Goal: Check status: Check status

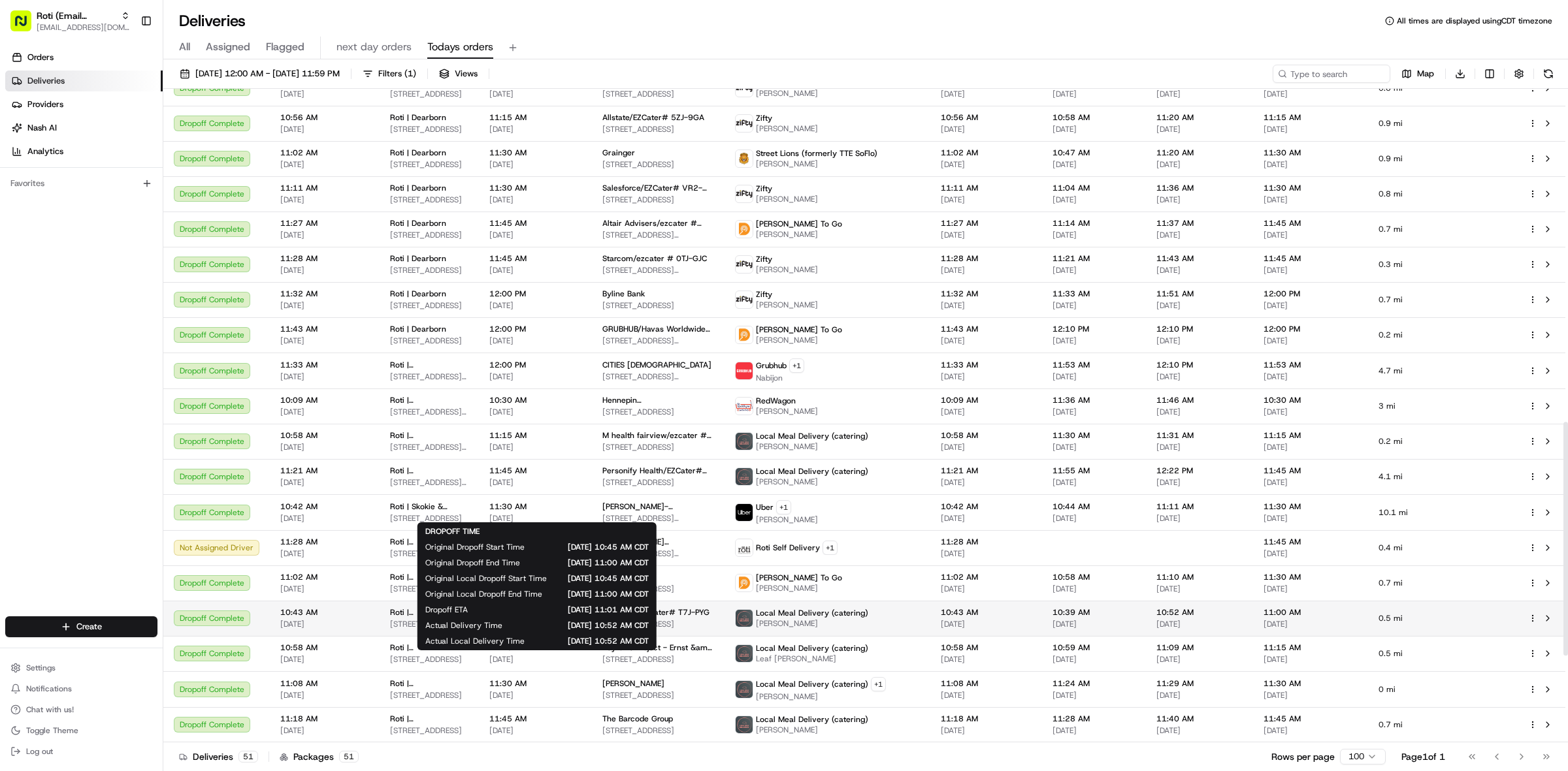
scroll to position [930, 0]
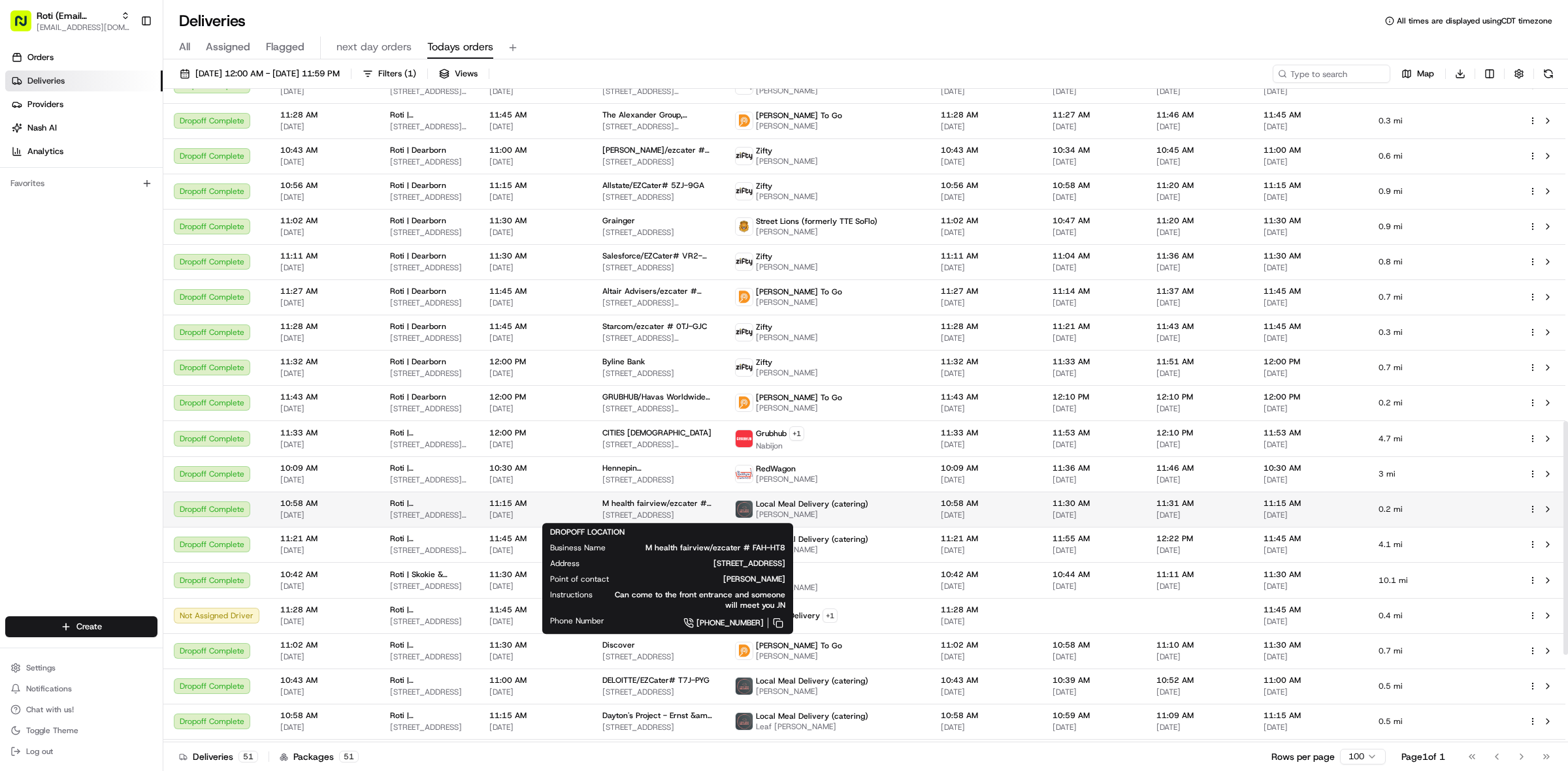
click at [700, 513] on span "[STREET_ADDRESS]" at bounding box center [659, 515] width 112 height 11
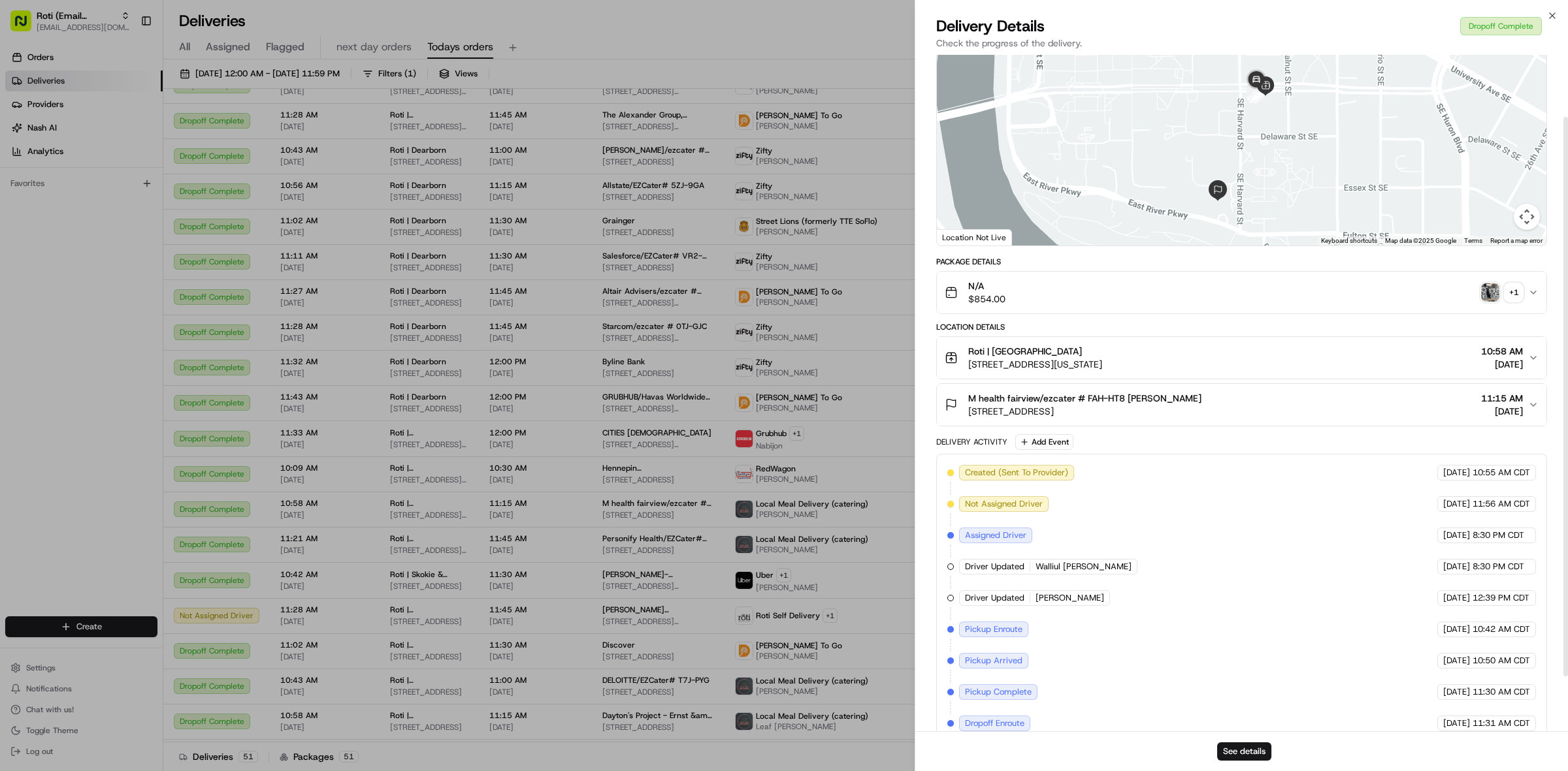
scroll to position [141, 0]
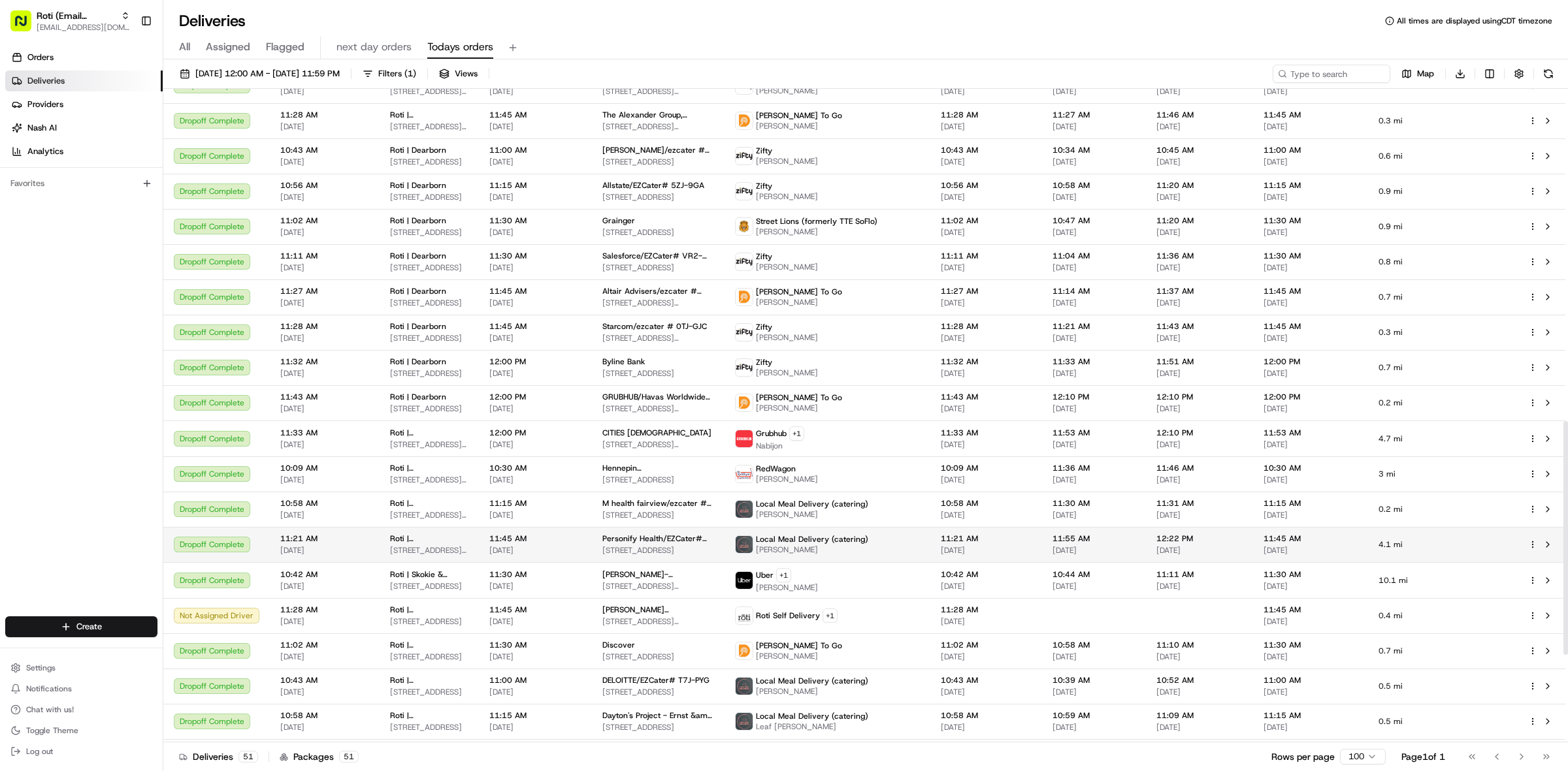
click at [704, 540] on span "Personify Health/EZCater# A7Y-4Q0" at bounding box center [659, 539] width 112 height 11
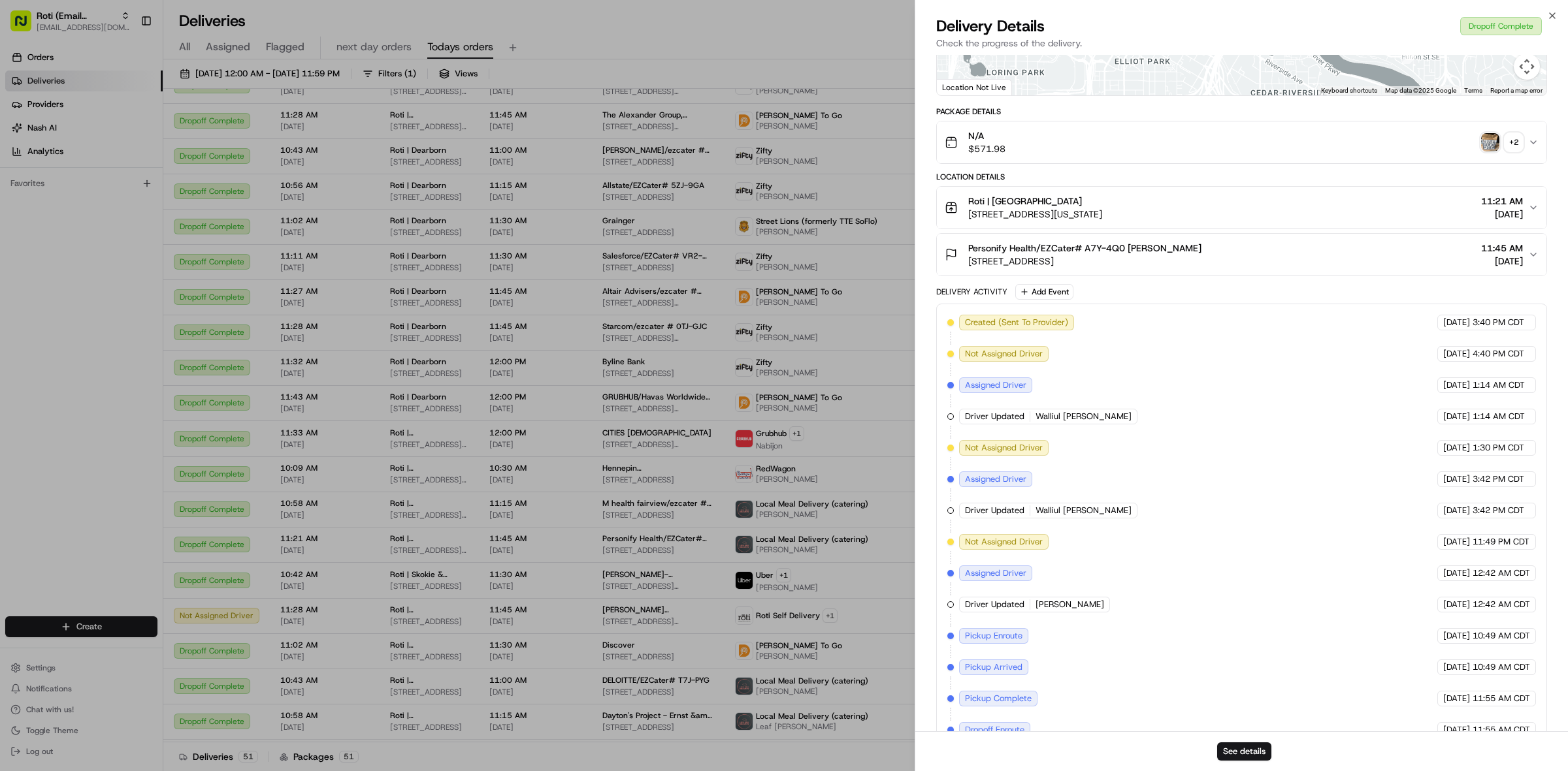
scroll to position [299, 0]
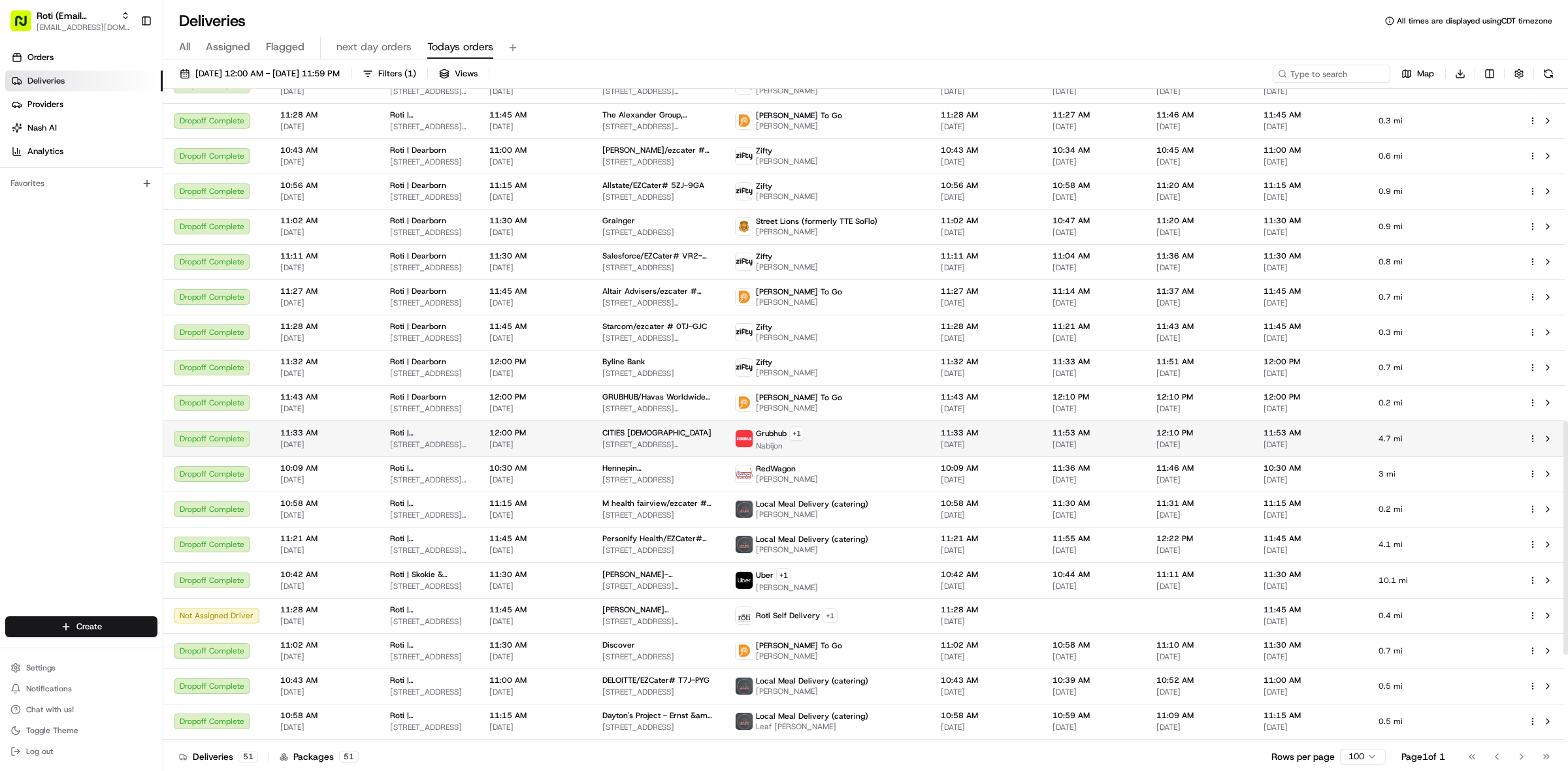
click at [660, 434] on span "CITIES [DEMOGRAPHIC_DATA]" at bounding box center [657, 433] width 109 height 11
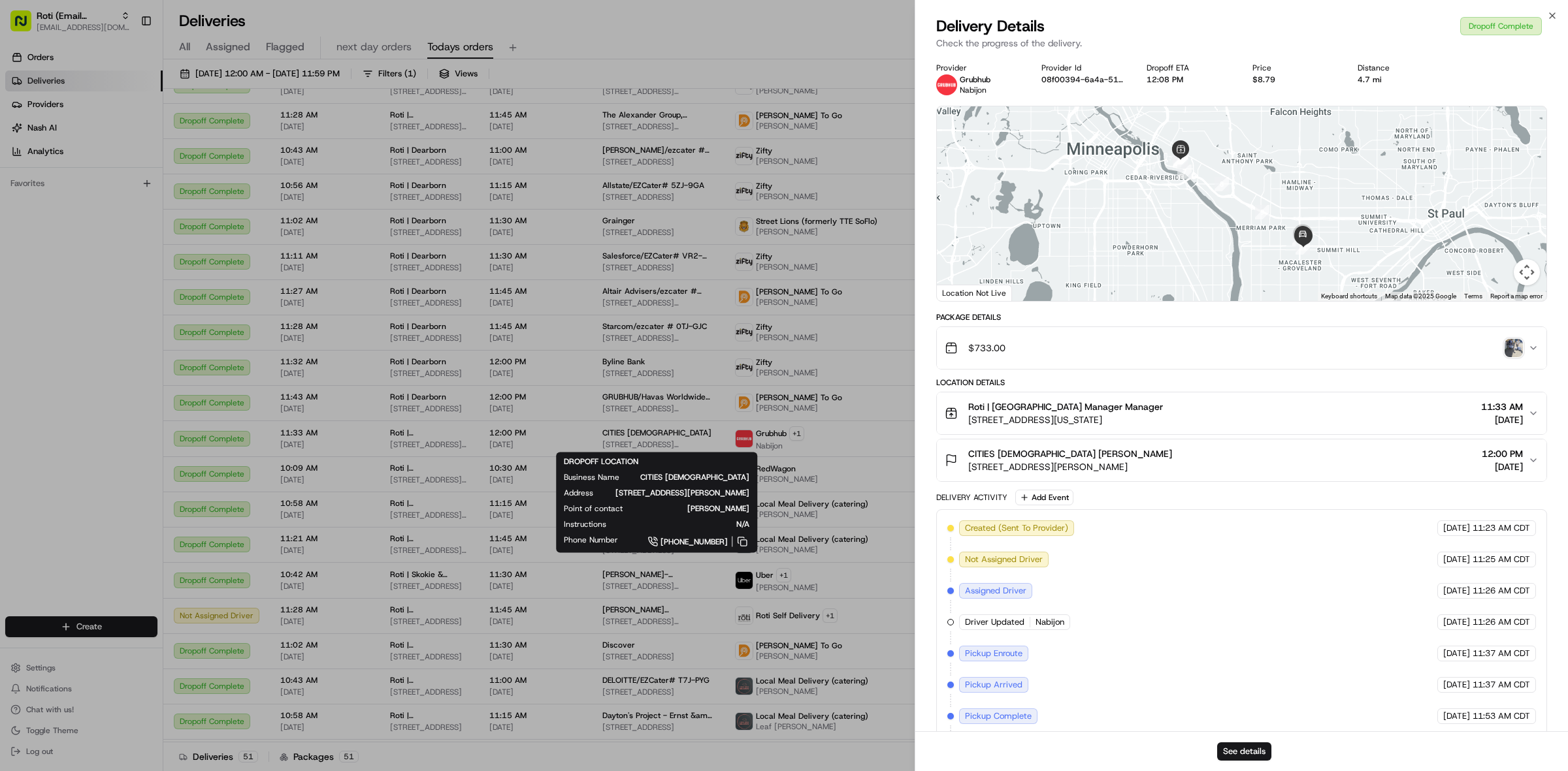
scroll to position [109, 0]
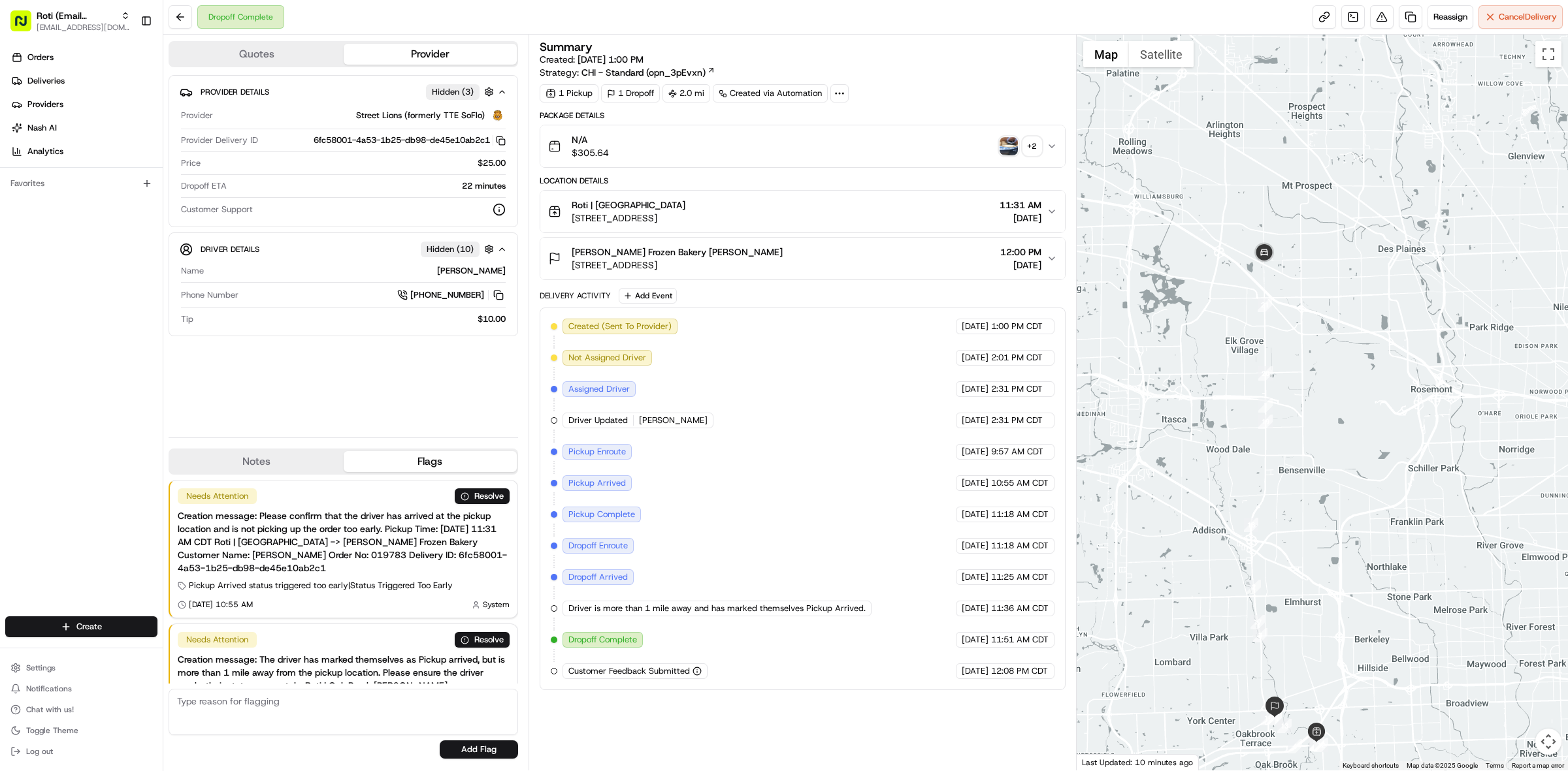
scroll to position [66, 0]
